Goal: Information Seeking & Learning: Learn about a topic

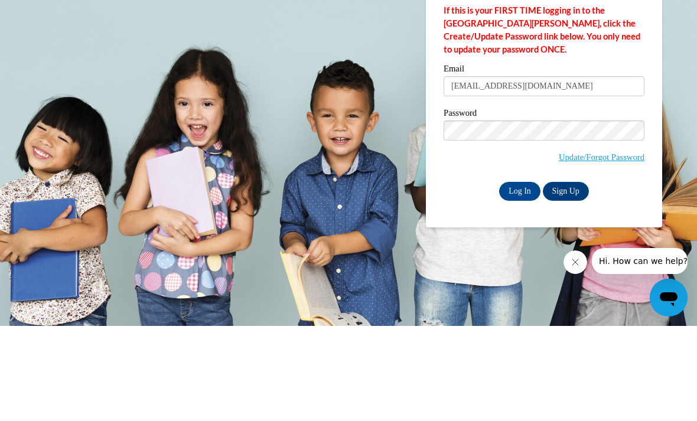
type input "icarter8@wildcat.fvsu.edu"
click at [520, 277] on input "Log In" at bounding box center [519, 286] width 41 height 19
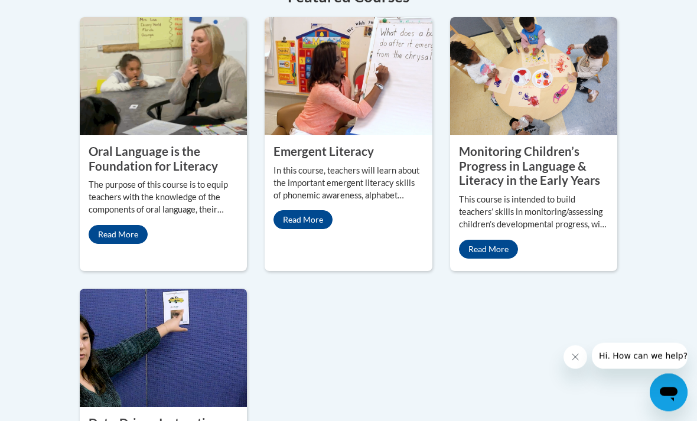
scroll to position [1199, 0]
click at [221, 135] on img at bounding box center [163, 76] width 167 height 118
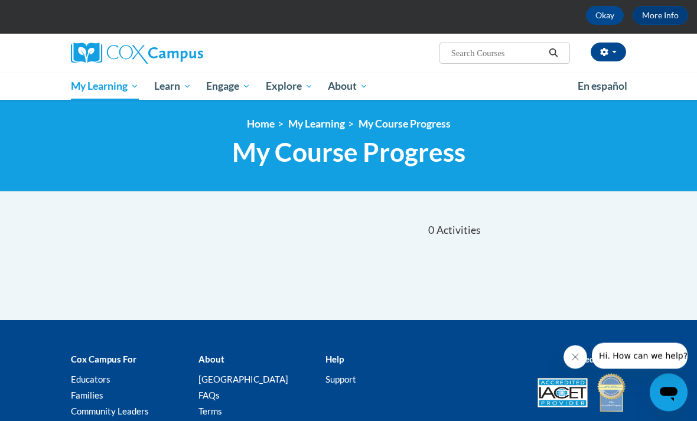
scroll to position [70, 0]
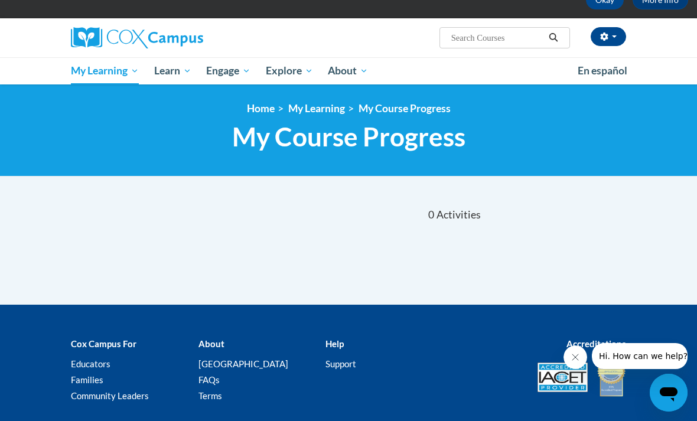
click at [0, 0] on span "PK-5 Structured Literacy Program" at bounding box center [0, 0] width 0 height 0
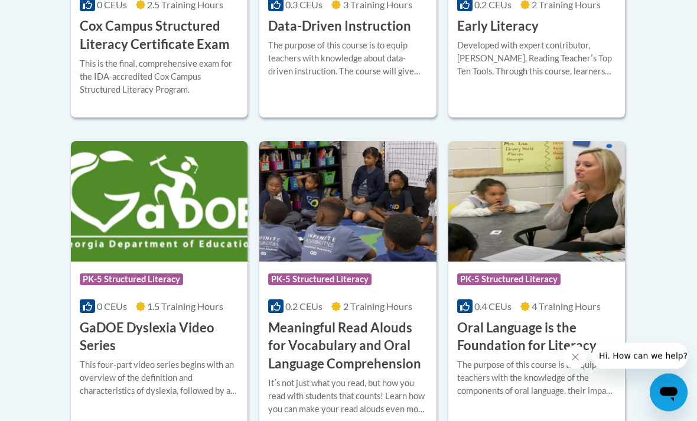
scroll to position [725, 0]
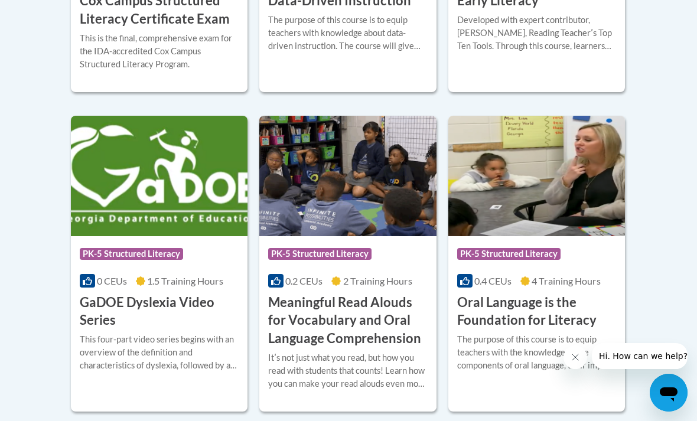
click at [510, 175] on img at bounding box center [536, 176] width 177 height 120
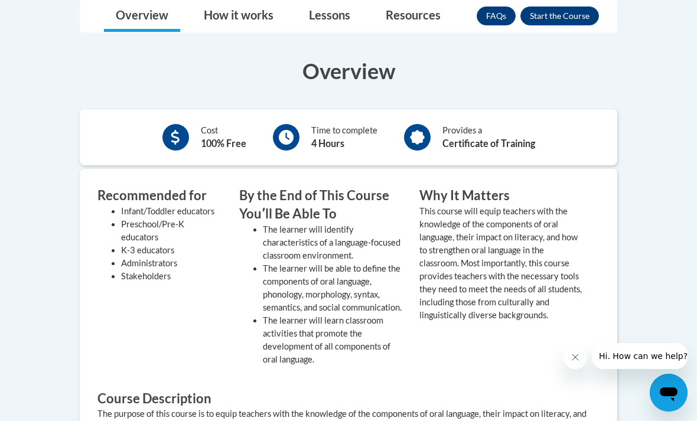
scroll to position [263, 0]
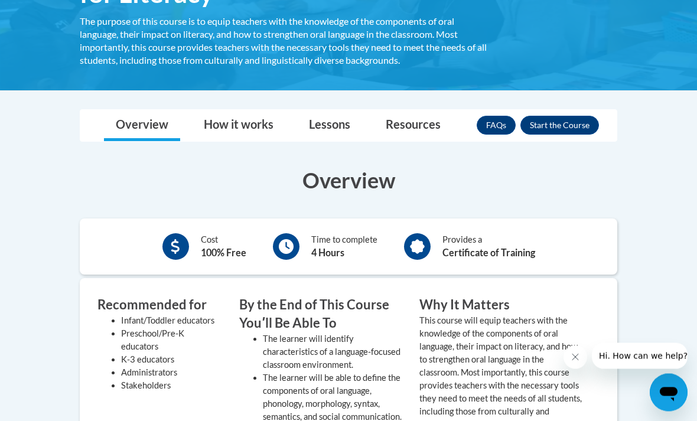
click at [547, 130] on button "Enroll" at bounding box center [559, 125] width 79 height 19
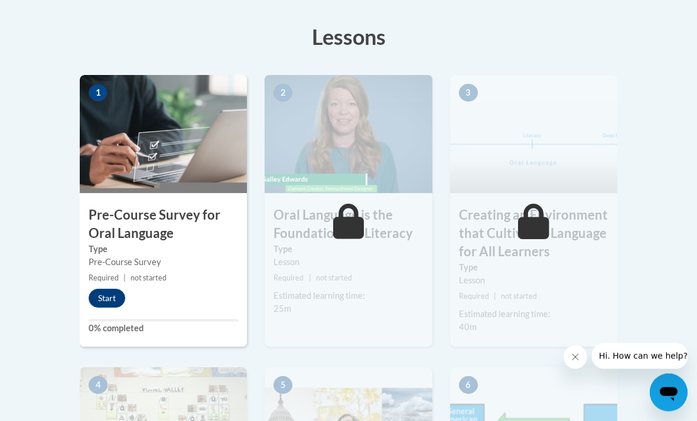
scroll to position [350, 0]
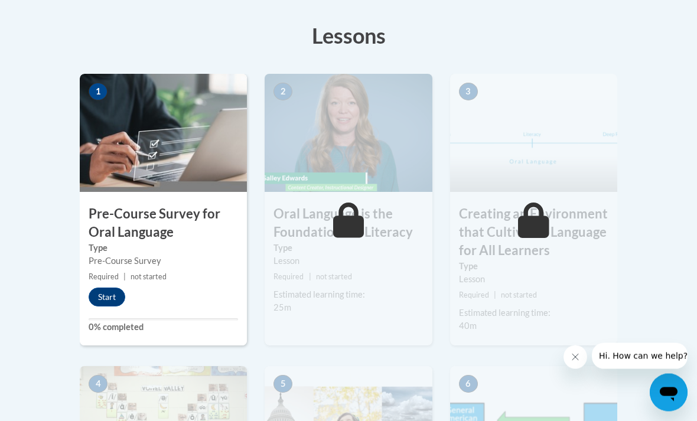
click at [104, 289] on button "Start" at bounding box center [107, 297] width 37 height 19
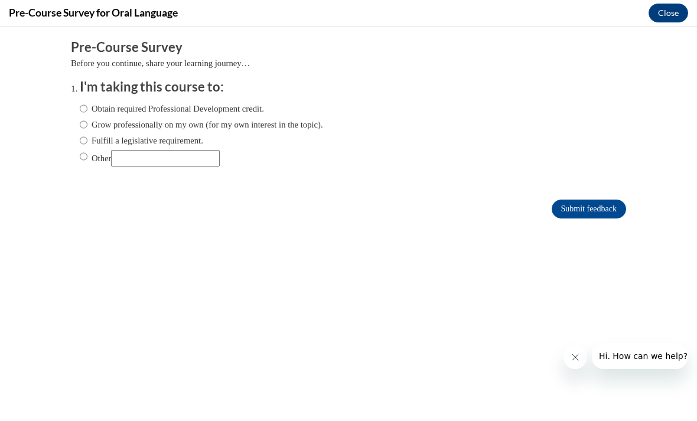
scroll to position [0, 0]
click at [234, 103] on label "Obtain required Professional Development credit." at bounding box center [172, 108] width 184 height 13
click at [87, 103] on input "Obtain required Professional Development credit." at bounding box center [84, 108] width 8 height 13
radio input "true"
click at [602, 213] on input "Submit feedback" at bounding box center [589, 209] width 74 height 19
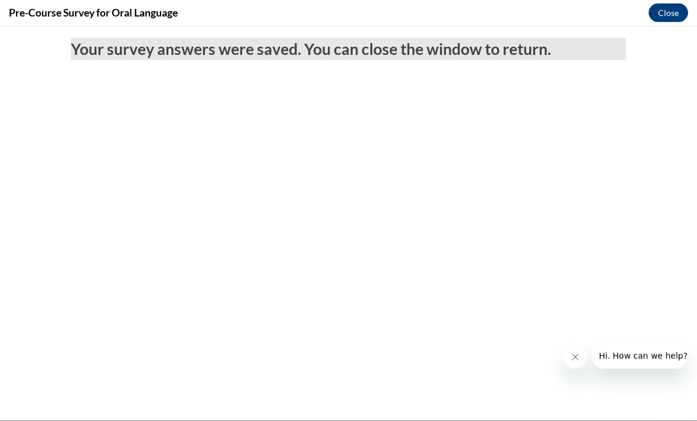
scroll to position [459, 0]
click at [678, 20] on button "Close" at bounding box center [668, 13] width 40 height 19
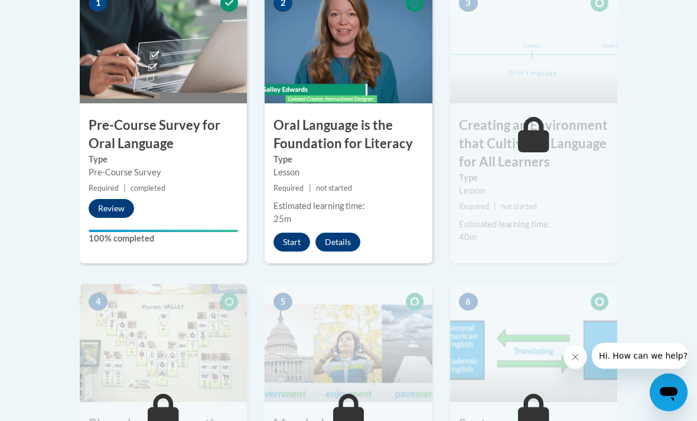
scroll to position [439, 0]
click at [286, 245] on button "Start" at bounding box center [291, 242] width 37 height 19
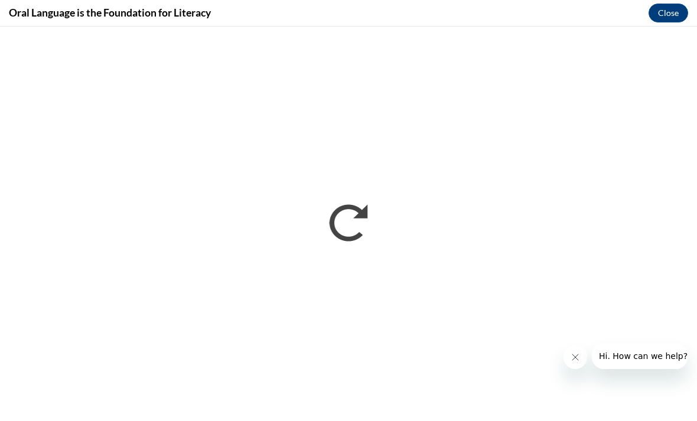
scroll to position [0, 0]
